Goal: Use online tool/utility: Utilize a website feature to perform a specific function

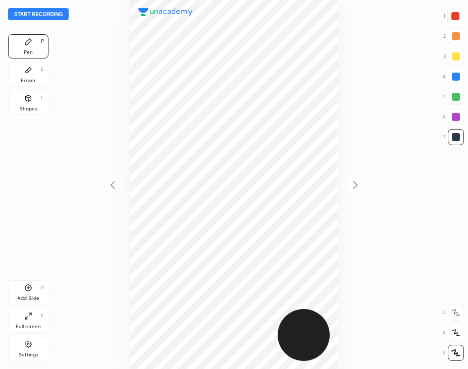
scroll to position [369, 306]
click at [396, 50] on div "Start recording 1 2 3 4 5 6 7 R O A L C X Z Erase all C X Z Pen P Eraser E Shap…" at bounding box center [234, 184] width 468 height 369
click at [454, 14] on div at bounding box center [455, 16] width 8 height 8
click at [57, 18] on button "Start recording" at bounding box center [38, 14] width 61 height 12
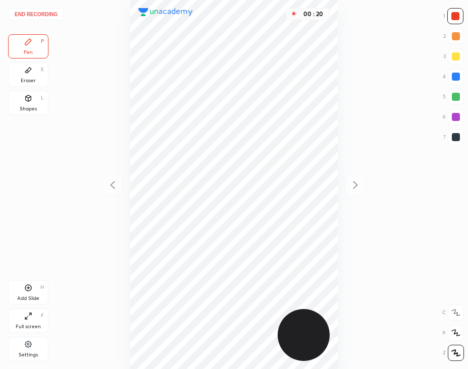
click at [452, 142] on div at bounding box center [455, 137] width 16 height 16
click at [455, 19] on div at bounding box center [455, 16] width 8 height 8
click at [27, 100] on icon at bounding box center [29, 98] width 6 height 6
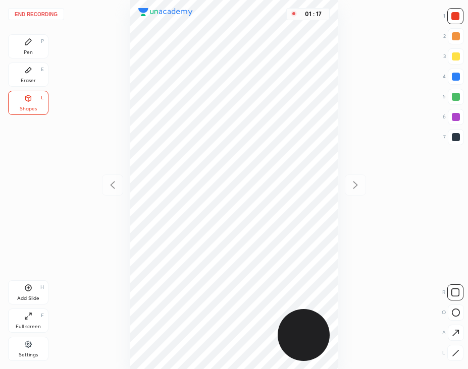
click at [32, 11] on button "End recording" at bounding box center [36, 14] width 56 height 12
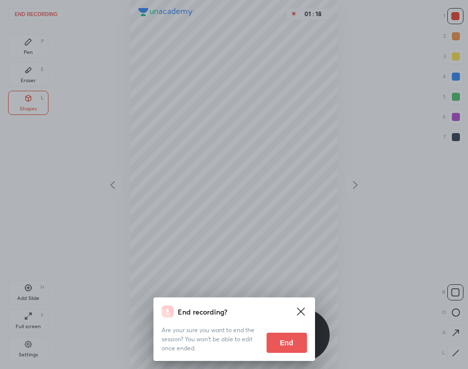
click at [293, 342] on button "End" at bounding box center [286, 343] width 40 height 20
